Goal: Communication & Community: Participate in discussion

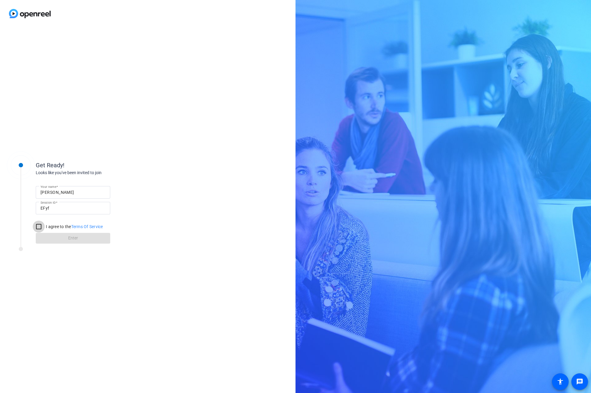
click at [37, 227] on input "I agree to the Terms Of Service" at bounding box center [39, 227] width 12 height 12
checkbox input "true"
click at [82, 238] on span at bounding box center [73, 238] width 75 height 14
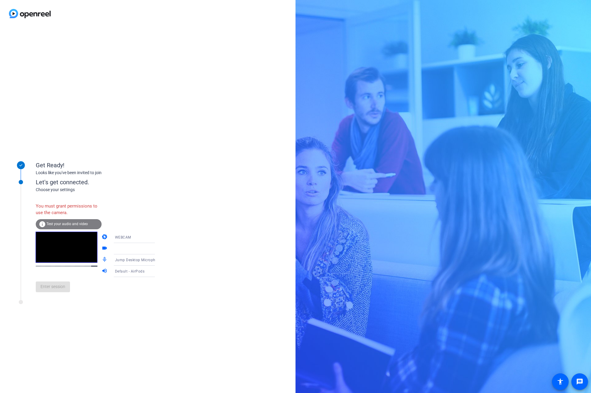
click at [140, 249] on div at bounding box center [137, 248] width 45 height 7
click at [157, 249] on icon at bounding box center [160, 248] width 7 height 7
click at [83, 221] on div "info Test your audio and video" at bounding box center [69, 224] width 66 height 10
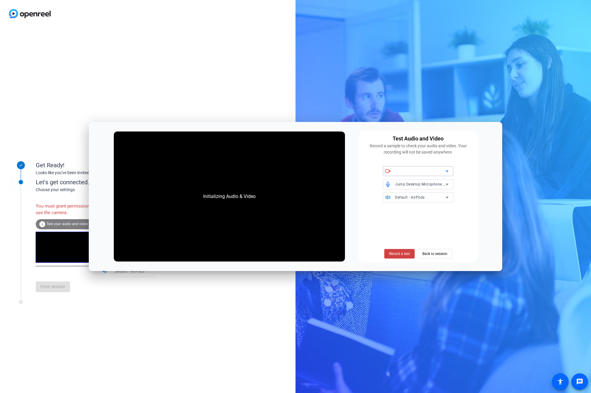
click at [432, 171] on div at bounding box center [420, 171] width 51 height 7
click at [446, 170] on icon at bounding box center [447, 171] width 7 height 7
click at [445, 147] on div "Record a sample to check your audio and video. Your recording will not be saved…" at bounding box center [418, 149] width 112 height 13
click at [442, 172] on div at bounding box center [420, 171] width 51 height 7
click at [102, 149] on div "Initializing Audio & Video Test Audio and Video Record a sample to check your a…" at bounding box center [296, 196] width 414 height 149
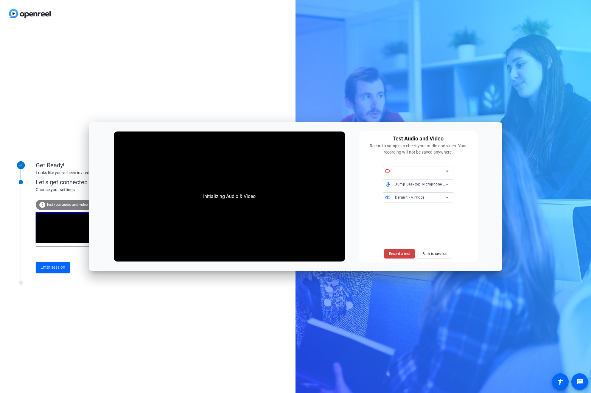
click at [129, 134] on div "Initializing Audio & Video" at bounding box center [229, 196] width 231 height 130
click at [424, 254] on span "Back to session" at bounding box center [435, 253] width 25 height 11
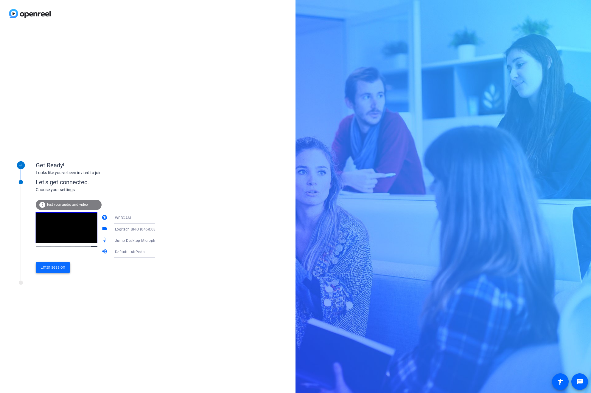
click at [61, 267] on span "Enter session" at bounding box center [53, 267] width 25 height 6
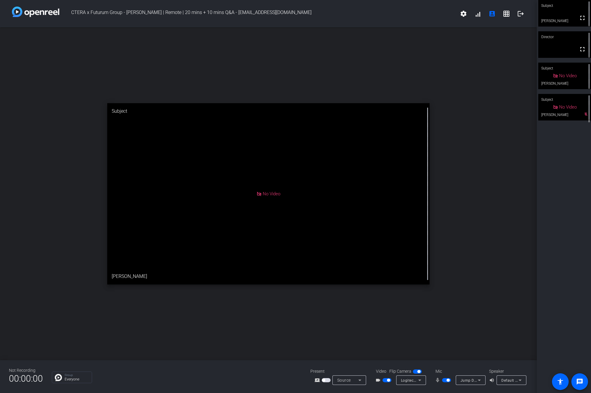
click at [483, 381] on icon at bounding box center [479, 379] width 7 height 7
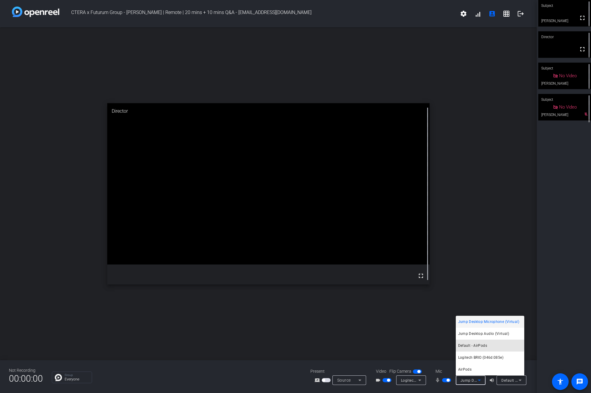
click at [480, 344] on span "Default - AirPods" at bounding box center [472, 345] width 29 height 7
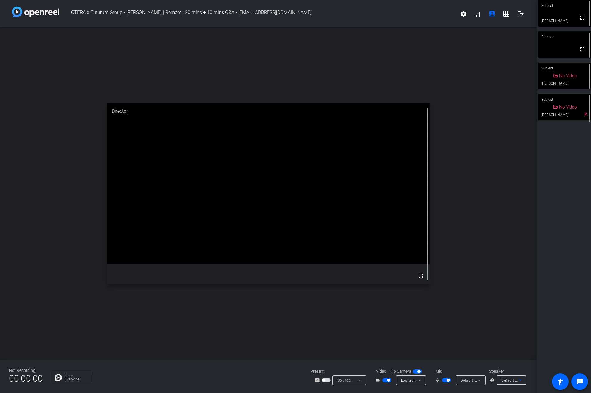
click at [511, 379] on span "Default - AirPods" at bounding box center [517, 380] width 30 height 5
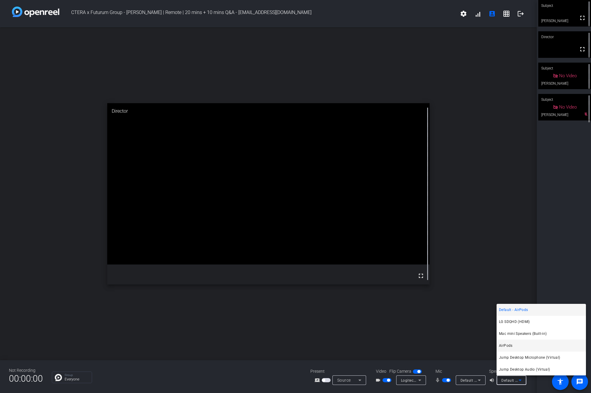
click at [522, 347] on mat-option "AirPods" at bounding box center [541, 345] width 89 height 12
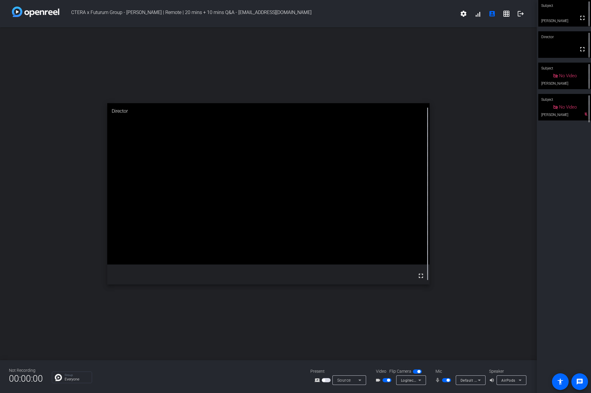
click at [328, 380] on span "button" at bounding box center [326, 380] width 9 height 4
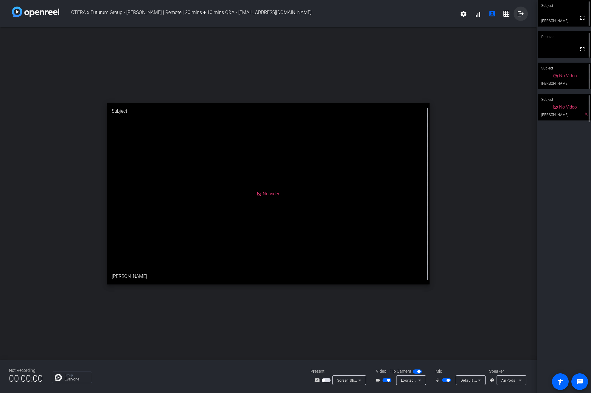
drag, startPoint x: 518, startPoint y: 12, endPoint x: 518, endPoint y: 17, distance: 5.7
click at [518, 12] on mat-icon "logout" at bounding box center [520, 13] width 7 height 7
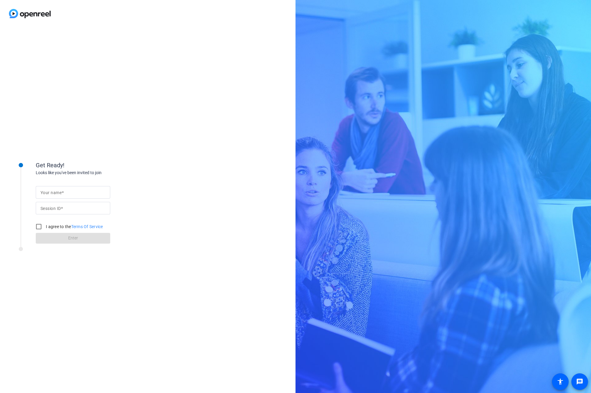
click at [182, 250] on div "Get Ready! Looks like you've been invited to join Your name Session ID I agree …" at bounding box center [148, 210] width 296 height 366
click at [64, 226] on label "I agree to the Terms Of Service" at bounding box center [74, 227] width 58 height 6
click at [45, 226] on input "I agree to the Terms Of Service" at bounding box center [39, 227] width 12 height 12
checkbox input "true"
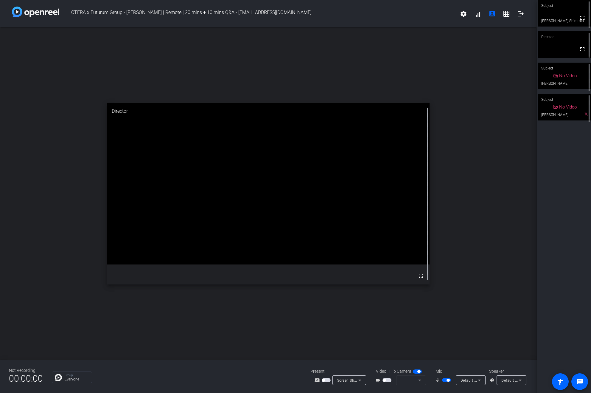
click at [421, 379] on mat-form-field at bounding box center [411, 380] width 30 height 10
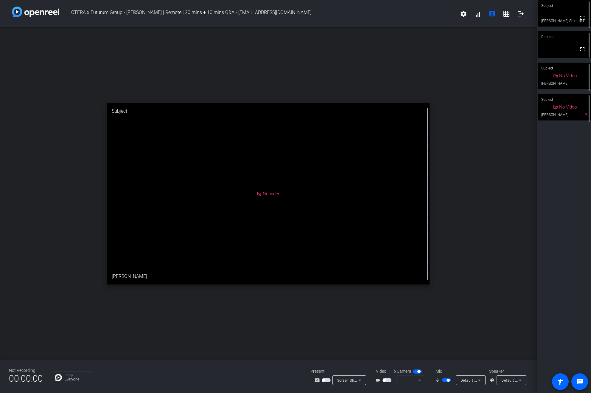
click at [421, 381] on mat-form-field at bounding box center [411, 380] width 30 height 10
click at [420, 373] on span "button" at bounding box center [419, 371] width 3 height 3
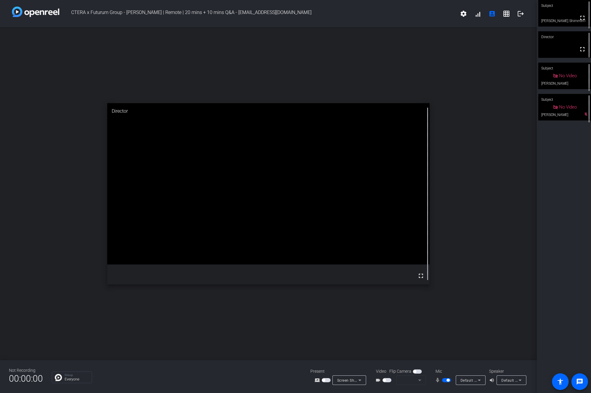
click at [386, 381] on span "button" at bounding box center [384, 380] width 3 height 3
click at [417, 380] on icon at bounding box center [419, 379] width 7 height 7
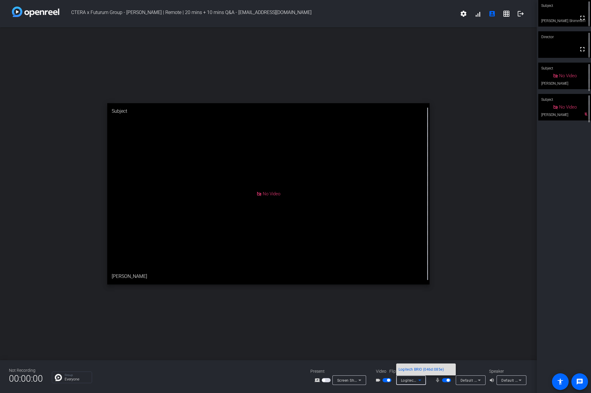
click at [423, 371] on span "Logitech BRIO (046d:085e)" at bounding box center [421, 369] width 45 height 7
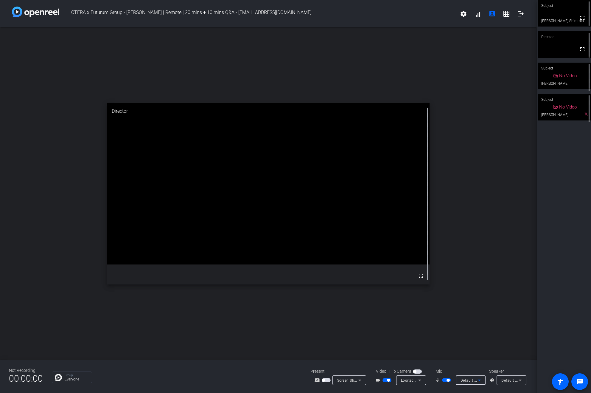
click at [476, 380] on icon at bounding box center [479, 379] width 7 height 7
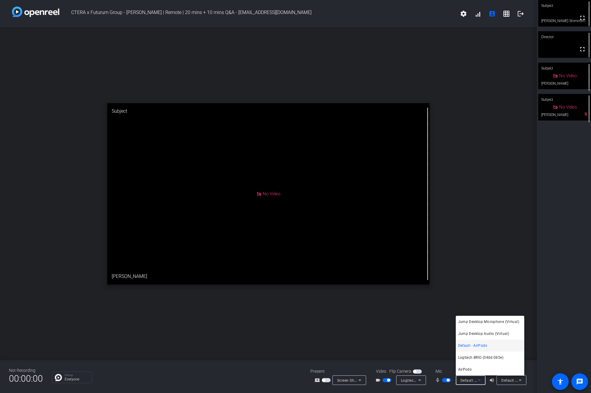
click at [531, 251] on div at bounding box center [295, 196] width 591 height 393
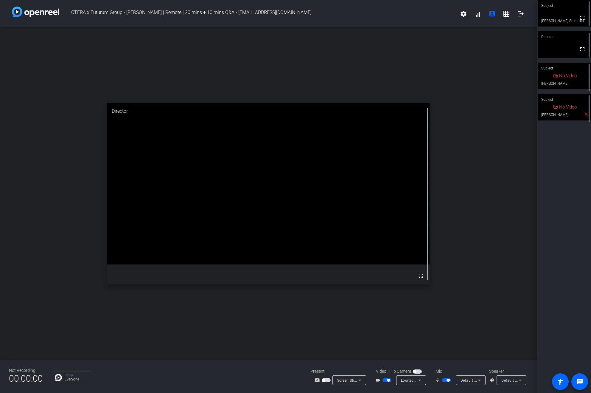
click at [508, 382] on span "Default - AirPods" at bounding box center [517, 380] width 30 height 5
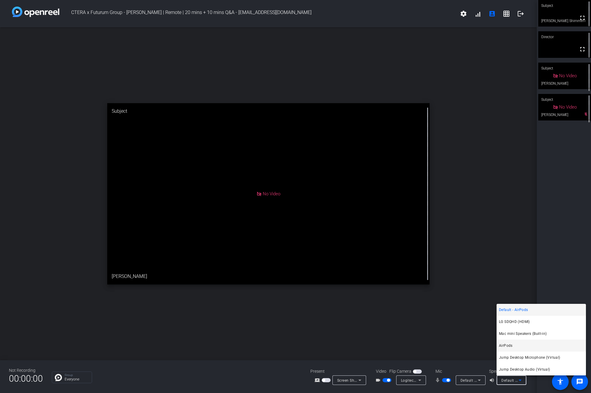
click at [522, 346] on mat-option "AirPods" at bounding box center [541, 345] width 89 height 12
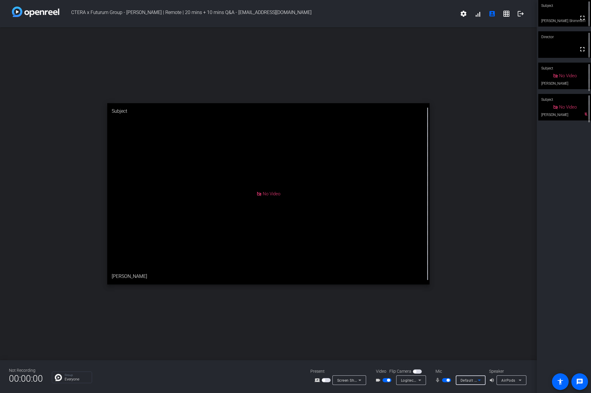
click at [479, 381] on icon at bounding box center [479, 379] width 7 height 7
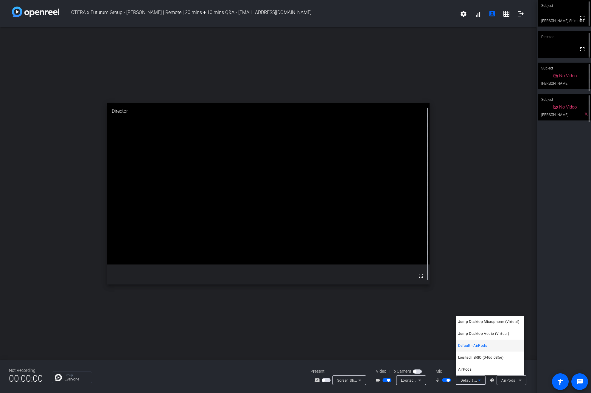
click at [477, 368] on mat-option "AirPods" at bounding box center [490, 369] width 69 height 12
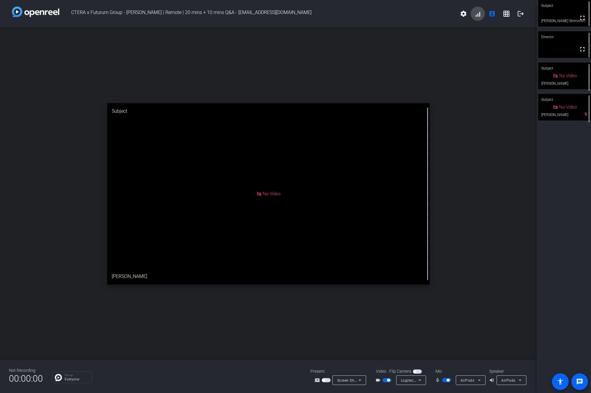
click at [479, 15] on span at bounding box center [478, 14] width 14 height 14
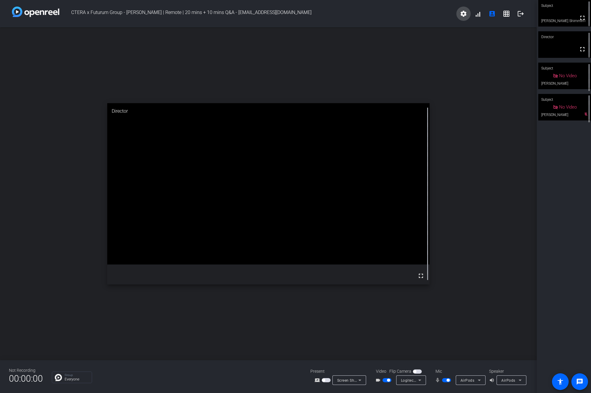
click at [462, 13] on mat-icon "settings" at bounding box center [463, 13] width 7 height 7
click at [475, 381] on div at bounding box center [295, 196] width 591 height 393
click at [478, 379] on icon at bounding box center [479, 379] width 7 height 7
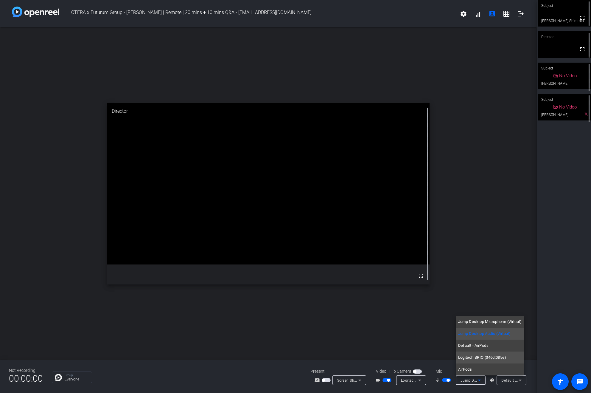
click at [486, 357] on span "Logitech BRIO (046d:085e)" at bounding box center [482, 357] width 48 height 7
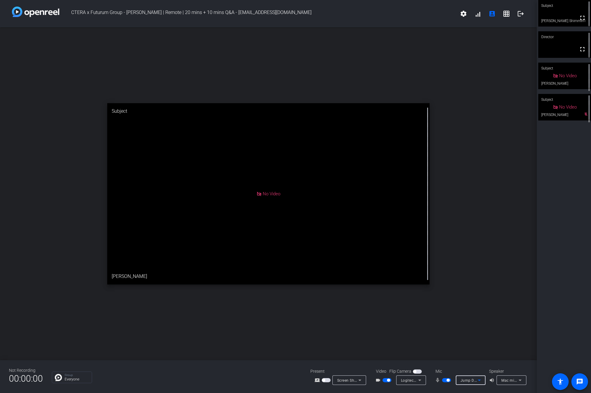
click at [475, 380] on span "Jump Desktop Audio (Virtual)" at bounding box center [487, 380] width 52 height 5
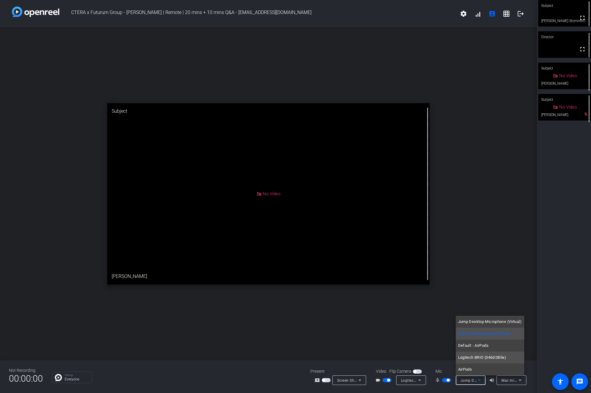
click at [489, 360] on span "Logitech BRIO (046d:085e)" at bounding box center [482, 357] width 48 height 7
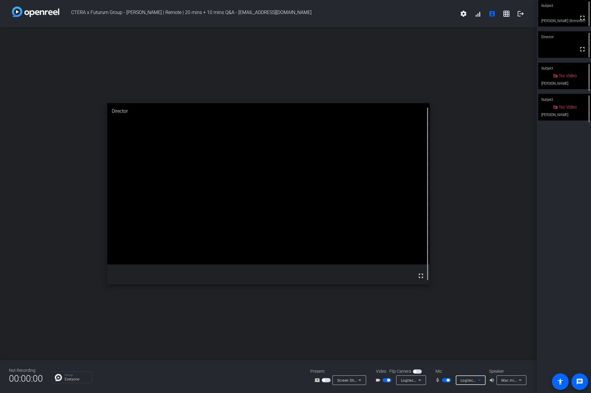
click at [477, 379] on icon at bounding box center [479, 379] width 7 height 7
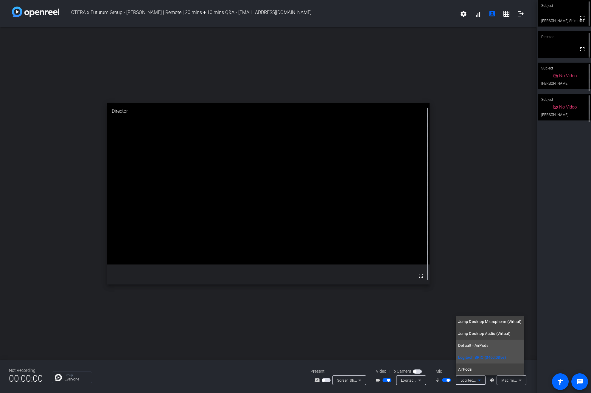
click at [490, 346] on mat-option "Default - AirPods" at bounding box center [490, 345] width 69 height 12
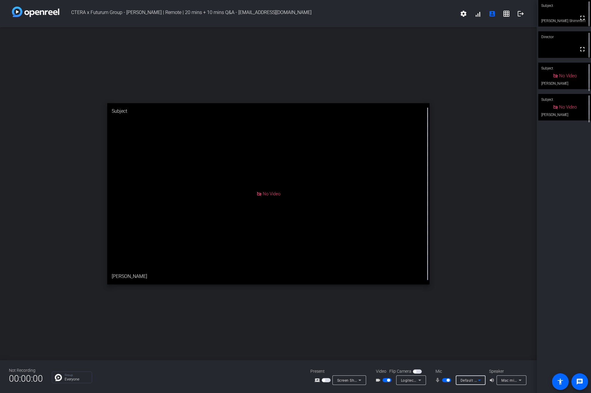
click at [520, 379] on icon at bounding box center [520, 379] width 3 height 1
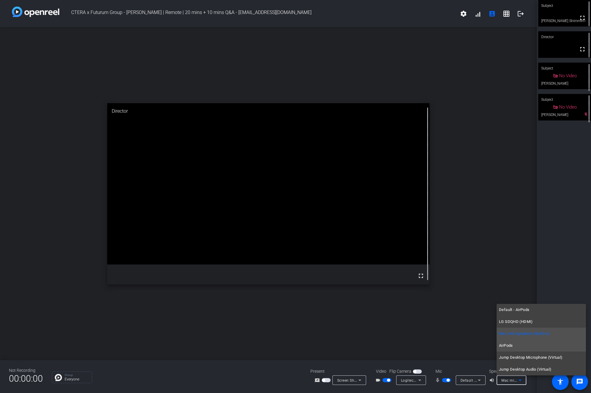
click at [531, 343] on mat-option "AirPods" at bounding box center [541, 345] width 89 height 12
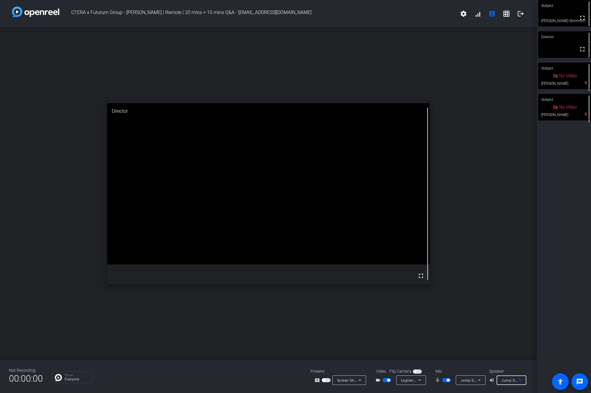
click at [479, 378] on icon at bounding box center [479, 379] width 7 height 7
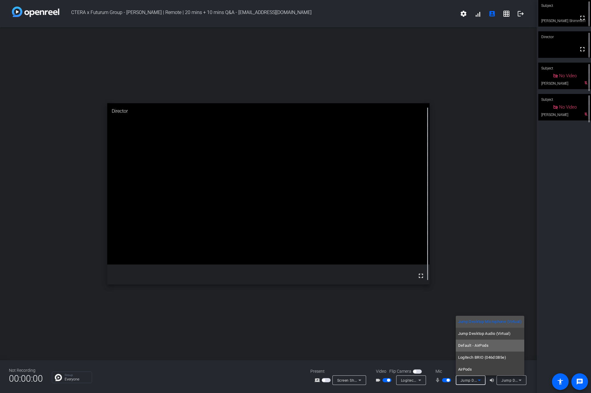
click at [495, 344] on mat-option "Default - AirPods" at bounding box center [490, 345] width 69 height 12
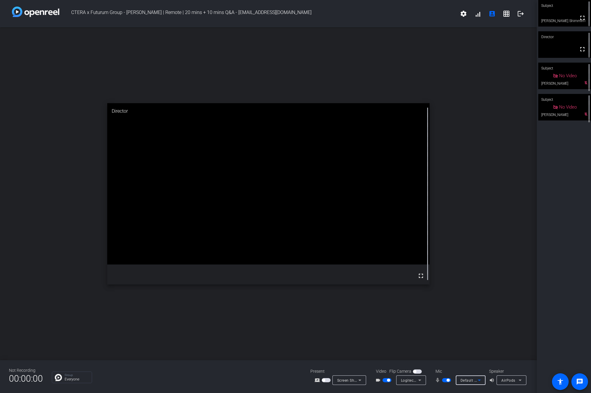
click at [519, 380] on icon at bounding box center [520, 379] width 7 height 7
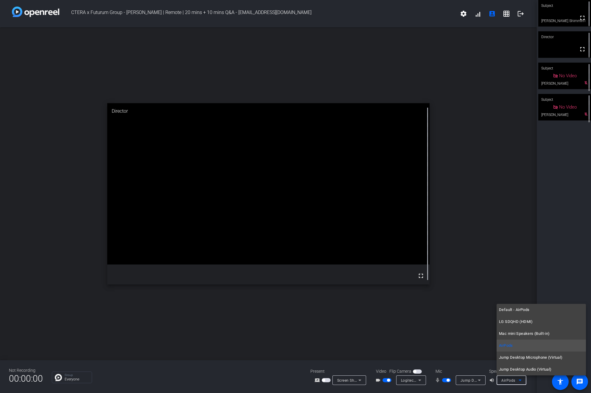
click at [537, 384] on div at bounding box center [295, 196] width 591 height 393
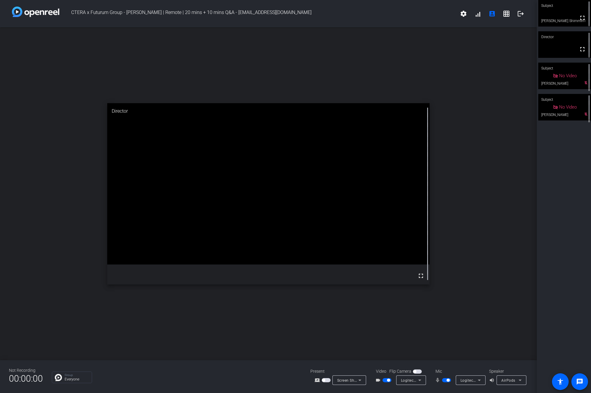
click at [559, 187] on div "Subject fullscreen Brad Shimmin1 Director fullscreen Subject No Video Cheryle m…" at bounding box center [564, 196] width 54 height 393
click at [422, 382] on icon at bounding box center [419, 379] width 7 height 7
click at [422, 382] on div at bounding box center [295, 196] width 591 height 393
click at [481, 378] on icon at bounding box center [479, 379] width 7 height 7
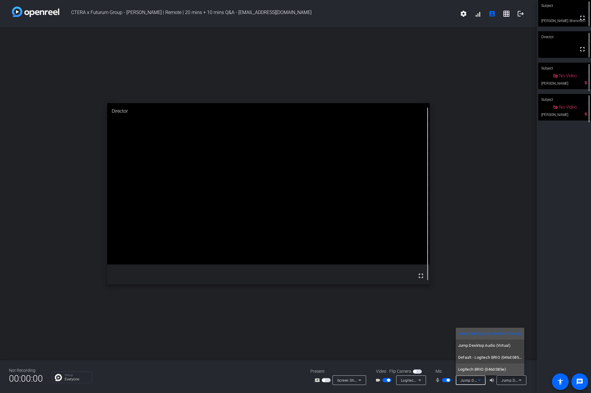
click at [479, 372] on span "Logitech BRIO (046d:085e)" at bounding box center [482, 369] width 48 height 7
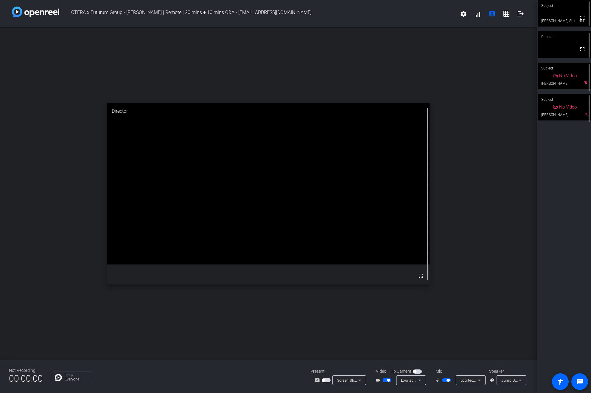
click at [483, 380] on div "Logitech BRIO (046d:085e)" at bounding box center [471, 380] width 30 height 10
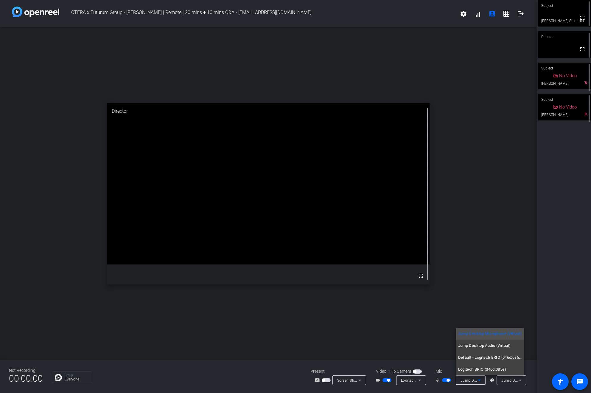
click at [530, 380] on div at bounding box center [295, 196] width 591 height 393
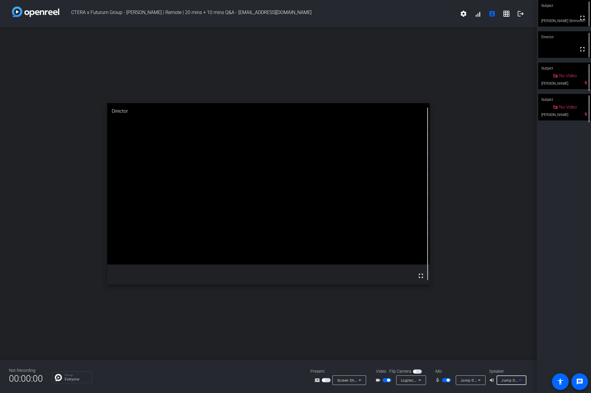
click at [515, 380] on span "Jump Desktop Microphone (Virtual)" at bounding box center [533, 380] width 63 height 5
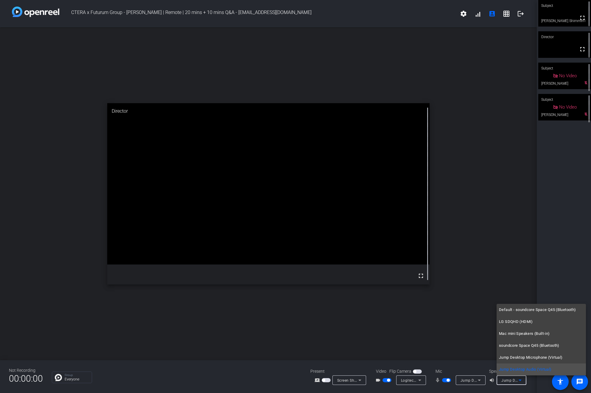
click at [515, 381] on div at bounding box center [295, 196] width 591 height 393
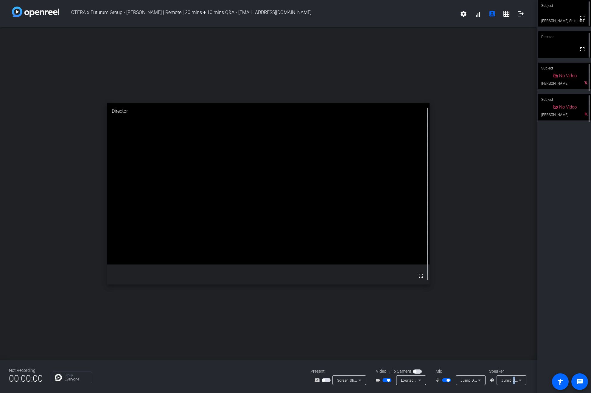
click at [515, 381] on span "Jump Desktop Audio (Virtual)" at bounding box center [528, 380] width 52 height 5
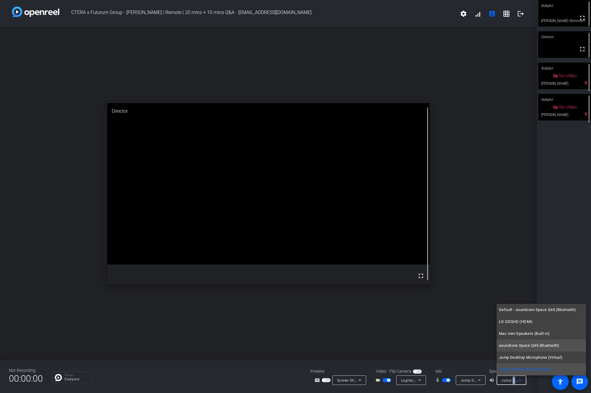
click at [552, 343] on span "soundcore Space Q45 (Bluetooth)" at bounding box center [529, 345] width 61 height 7
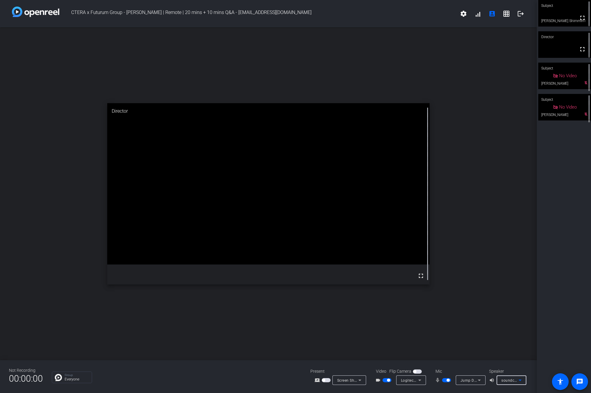
click at [480, 382] on icon at bounding box center [479, 379] width 7 height 7
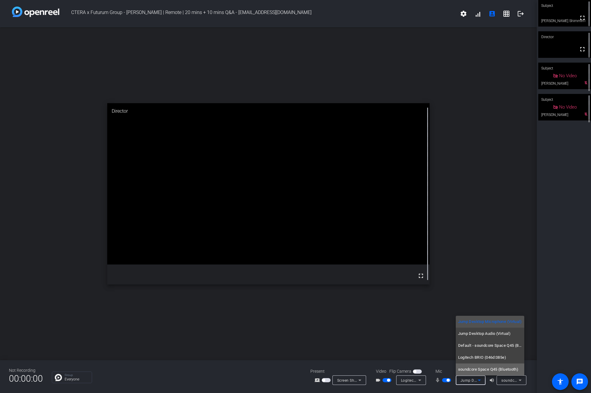
click at [502, 368] on span "soundcore Space Q45 (Bluetooth)" at bounding box center [488, 369] width 61 height 7
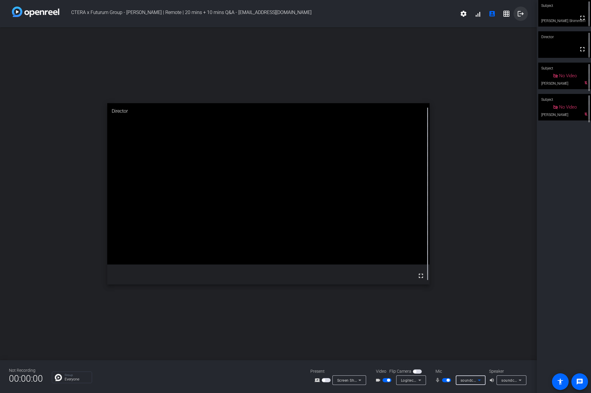
click at [520, 15] on mat-icon "logout" at bounding box center [520, 13] width 7 height 7
click at [581, 386] on span at bounding box center [580, 381] width 14 height 14
click at [581, 380] on mat-icon "message" at bounding box center [579, 381] width 7 height 7
click at [489, 196] on div "open_in_new Subject fullscreen [PERSON_NAME]" at bounding box center [268, 193] width 537 height 333
click at [517, 15] on button "logout" at bounding box center [521, 14] width 14 height 14
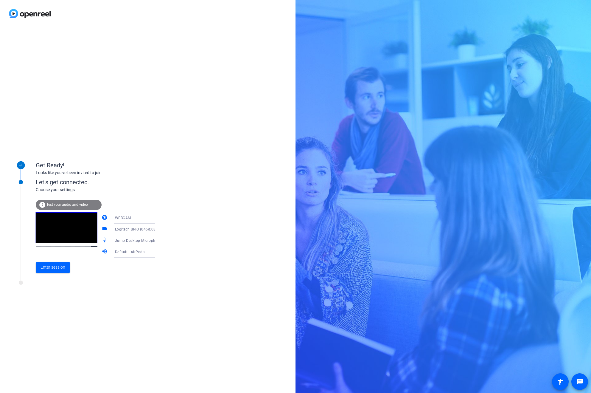
click at [157, 240] on icon at bounding box center [160, 240] width 7 height 7
click at [121, 290] on span "Default - AirPods" at bounding box center [120, 290] width 29 height 7
click at [73, 204] on span "Test your audio and video" at bounding box center [66, 204] width 41 height 4
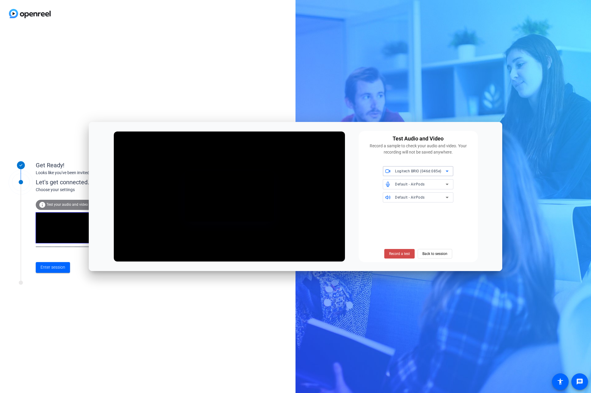
click at [403, 253] on span "Record a test" at bounding box center [399, 253] width 21 height 5
click at [407, 254] on span "Stop Testing (4s)" at bounding box center [399, 253] width 27 height 5
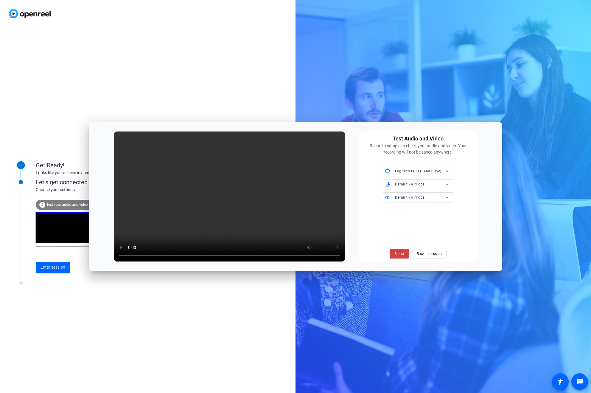
click at [449, 182] on icon at bounding box center [447, 184] width 7 height 7
drag, startPoint x: 475, startPoint y: 187, endPoint x: 489, endPoint y: 167, distance: 24.0
click at [479, 187] on div at bounding box center [295, 196] width 591 height 393
click at [432, 256] on span "Back to session" at bounding box center [429, 253] width 25 height 11
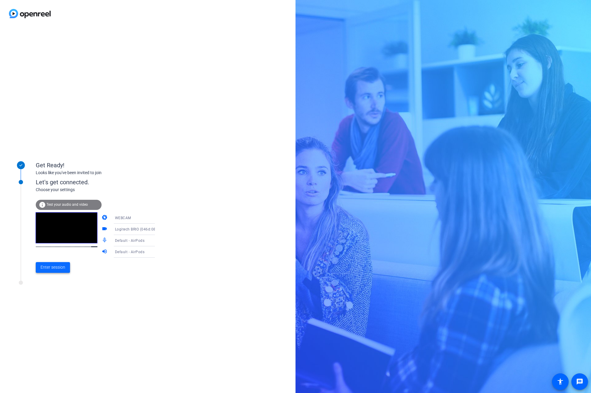
click at [55, 266] on span "Enter session" at bounding box center [53, 267] width 25 height 6
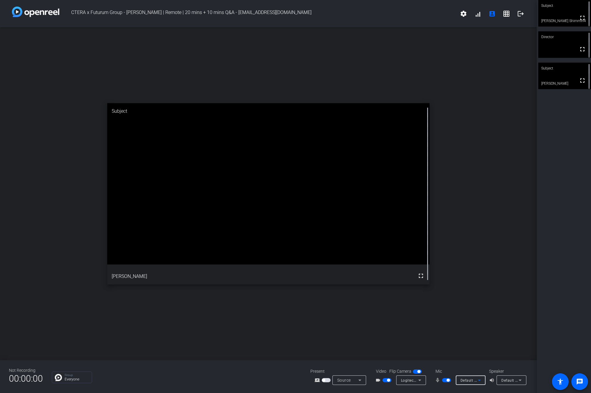
click at [477, 378] on icon at bounding box center [479, 379] width 7 height 7
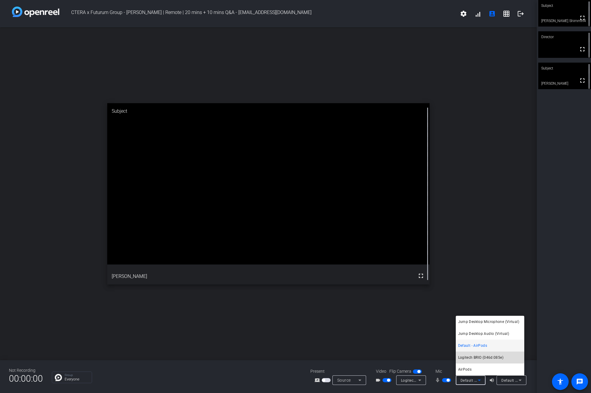
click at [480, 356] on span "Logitech BRIO (046d:085e)" at bounding box center [480, 357] width 45 height 7
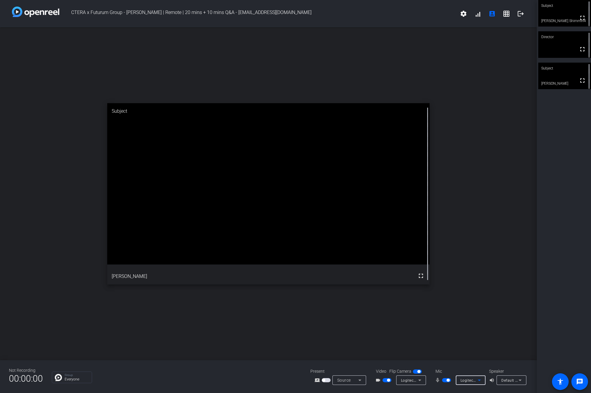
click at [479, 379] on icon at bounding box center [479, 379] width 3 height 1
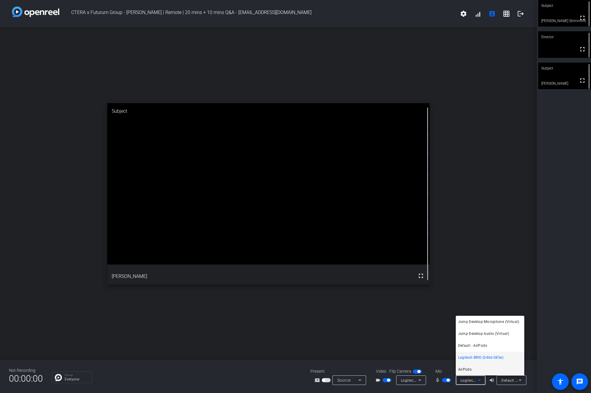
click at [474, 370] on mat-option "AirPods" at bounding box center [490, 369] width 69 height 12
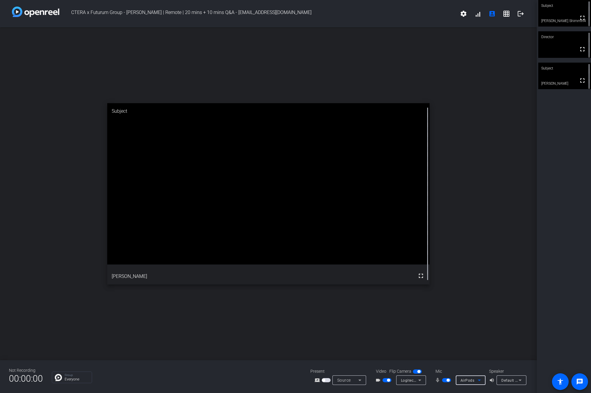
click at [507, 378] on span "Default - AirPods" at bounding box center [517, 380] width 30 height 5
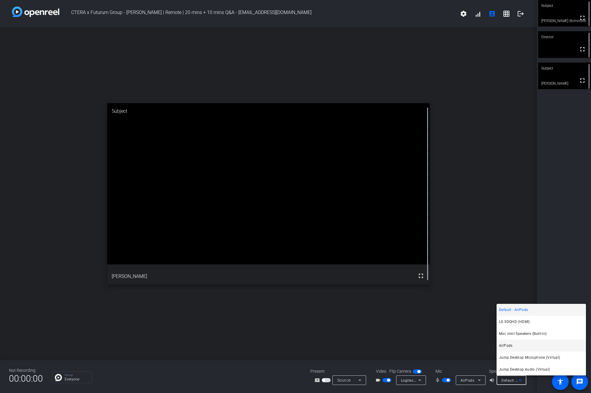
click at [507, 348] on span "AirPods" at bounding box center [506, 345] width 14 height 7
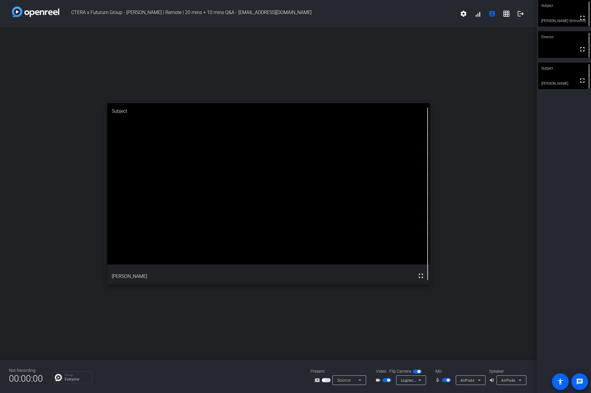
drag, startPoint x: 317, startPoint y: 44, endPoint x: 317, endPoint y: 29, distance: 15.2
click at [318, 34] on div "open_in_new Subject fullscreen [PERSON_NAME]" at bounding box center [268, 193] width 537 height 333
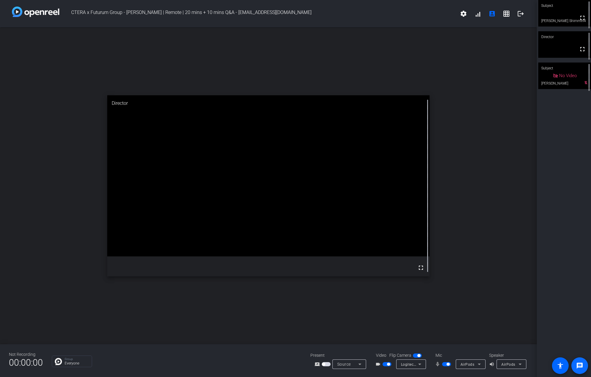
click at [584, 367] on span at bounding box center [580, 366] width 14 height 14
